Goal: Task Accomplishment & Management: Complete application form

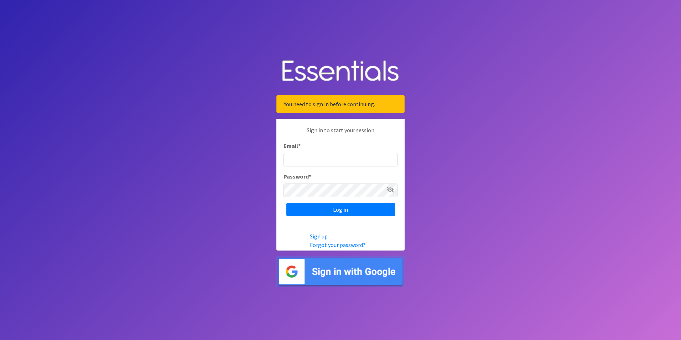
click at [305, 157] on input "Email *" at bounding box center [340, 160] width 114 height 14
type input "[PERSON_NAME][EMAIL_ADDRESS][PERSON_NAME][DOMAIN_NAME]"
click at [335, 211] on input "Log in" at bounding box center [340, 210] width 109 height 14
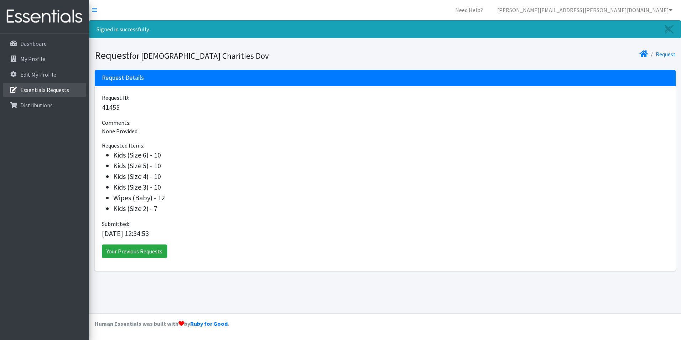
click at [36, 89] on p "Essentials Requests" at bounding box center [44, 89] width 49 height 7
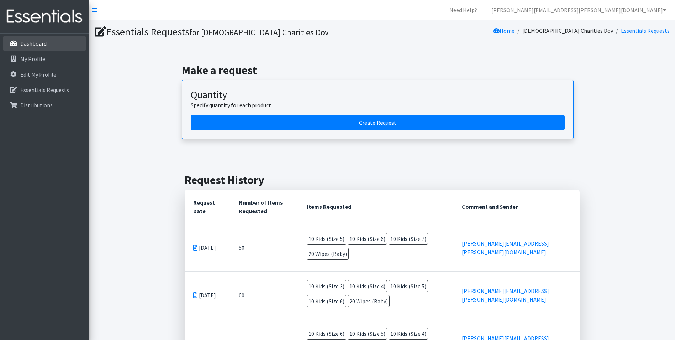
click at [35, 44] on p "Dashboard" at bounding box center [33, 43] width 26 height 7
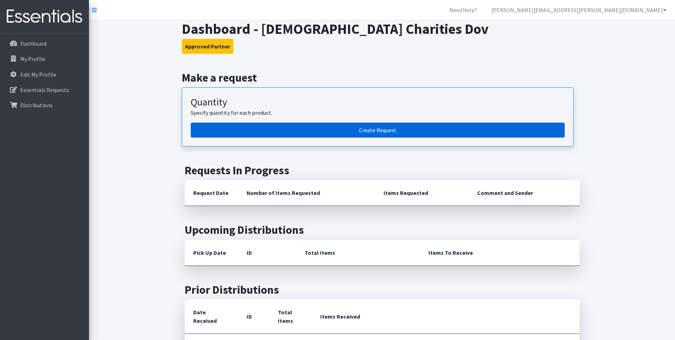
click at [334, 125] on link "Create Request" at bounding box center [378, 129] width 374 height 15
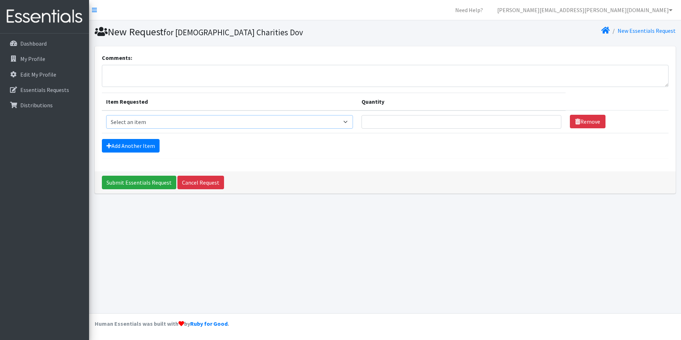
click at [353, 122] on select "Select an item Baby Food Children's Disposable Underwear L/XL Kids (Newborn) Ki…" at bounding box center [229, 122] width 247 height 14
select select "10042"
click at [106, 115] on select "Select an item Baby Food Children's Disposable Underwear L/XL Kids (Newborn) Ki…" at bounding box center [229, 122] width 247 height 14
click at [480, 124] on input "Quantity" at bounding box center [461, 122] width 200 height 14
type input "15"
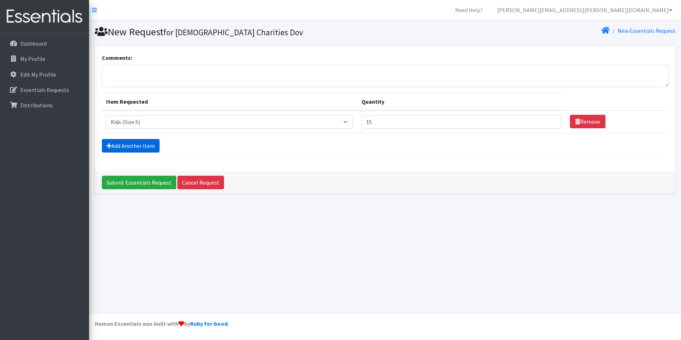
click at [144, 147] on link "Add Another Item" at bounding box center [131, 146] width 58 height 14
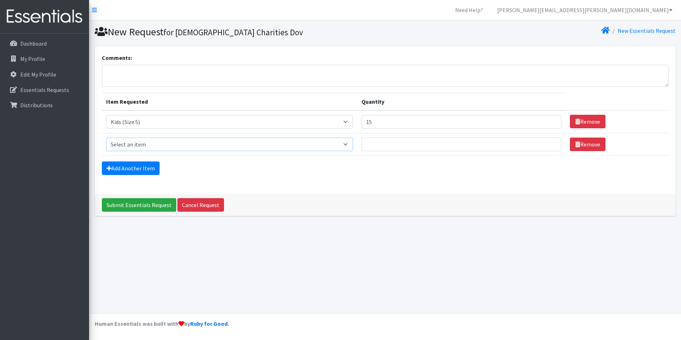
click at [353, 144] on select "Select an item Baby Food Children's Disposable Underwear L/XL Kids (Newborn) Ki…" at bounding box center [229, 144] width 247 height 14
select select "10062"
click at [106, 137] on select "Select an item Baby Food Children's Disposable Underwear L/XL Kids (Newborn) Ki…" at bounding box center [229, 144] width 247 height 14
click at [472, 141] on input "Quantity" at bounding box center [461, 144] width 200 height 14
type input "15"
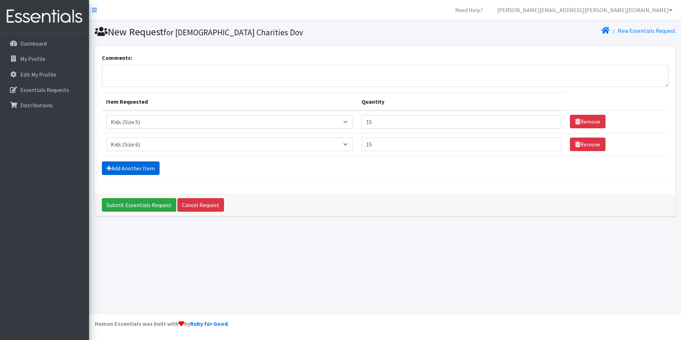
click at [149, 168] on link "Add Another Item" at bounding box center [131, 168] width 58 height 14
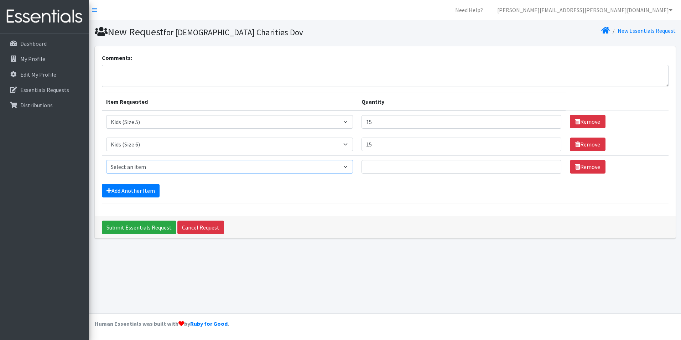
click at [353, 167] on select "Select an item Baby Food Children's Disposable Underwear L/XL Kids (Newborn) Ki…" at bounding box center [229, 167] width 247 height 14
select select "13780"
click at [106, 160] on select "Select an item Baby Food Children's Disposable Underwear L/XL Kids (Newborn) Ki…" at bounding box center [229, 167] width 247 height 14
click at [460, 169] on input "Quantity" at bounding box center [461, 167] width 200 height 14
type input "15"
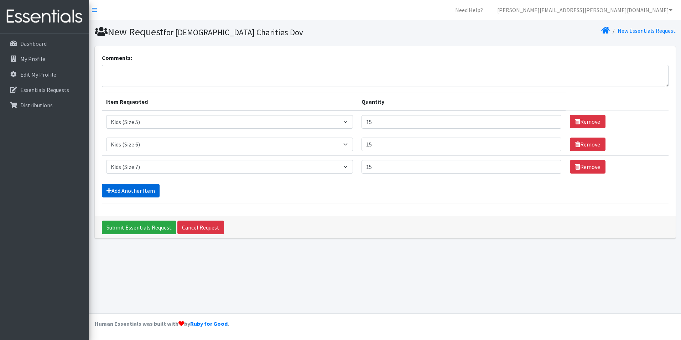
click at [131, 190] on link "Add Another Item" at bounding box center [131, 191] width 58 height 14
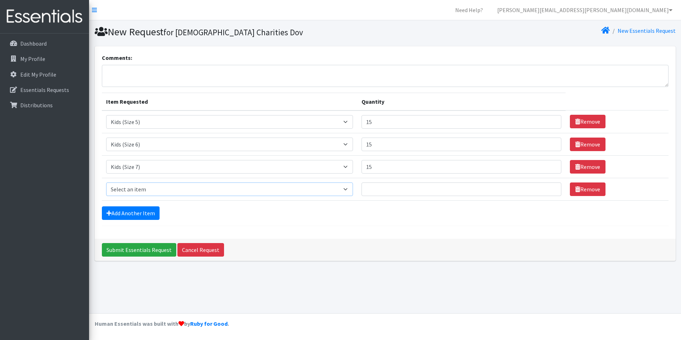
click at [353, 190] on select "Select an item Baby Food Children's Disposable Underwear L/XL Kids (Newborn) Ki…" at bounding box center [229, 189] width 247 height 14
select select "10041"
click at [106, 182] on select "Select an item Baby Food Children's Disposable Underwear L/XL Kids (Newborn) Ki…" at bounding box center [229, 189] width 247 height 14
click at [383, 189] on input "Quantity" at bounding box center [461, 189] width 200 height 14
type input "1"
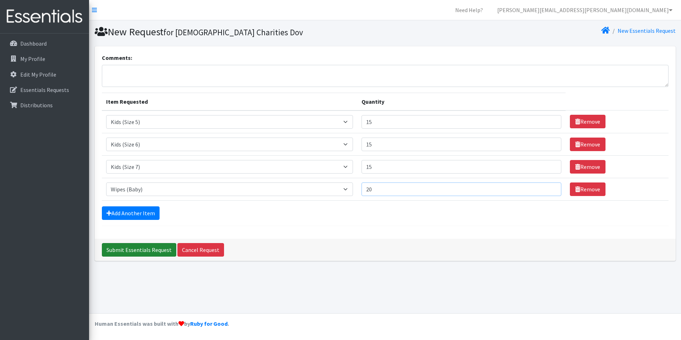
type input "20"
click at [142, 249] on input "Submit Essentials Request" at bounding box center [139, 250] width 74 height 14
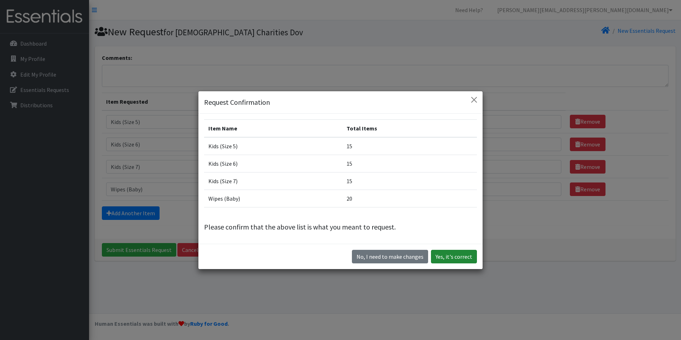
click at [449, 256] on button "Yes, it's correct" at bounding box center [454, 257] width 46 height 14
